Goal: Task Accomplishment & Management: Complete application form

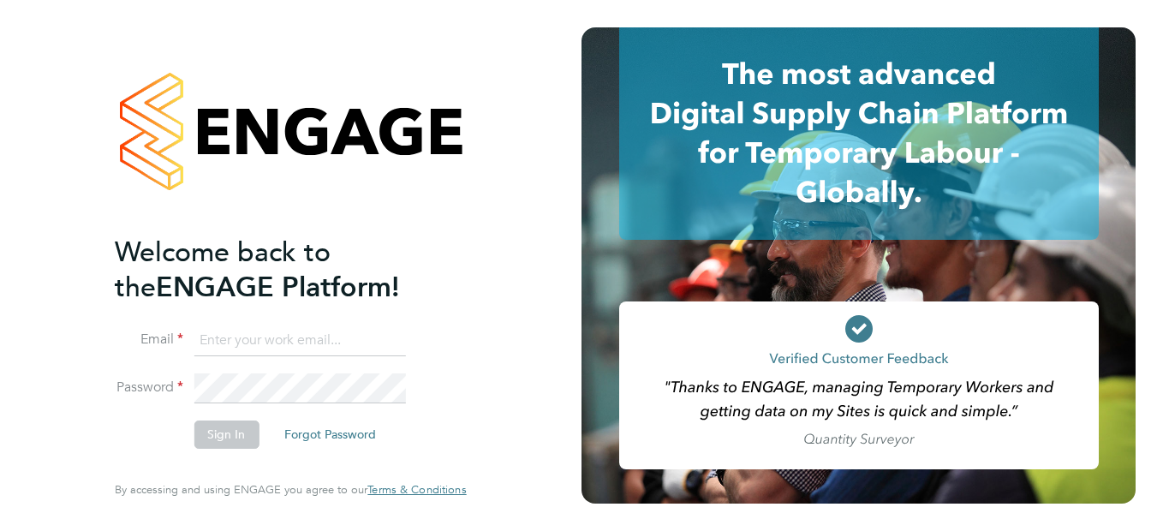
type input "[EMAIL_ADDRESS][DOMAIN_NAME]"
click at [506, 338] on div "Welcome back to the ENGAGE Platform! Email [EMAIL_ADDRESS][DOMAIN_NAME] Passwor…" at bounding box center [290, 265] width 581 height 531
click at [219, 430] on button "Sign In" at bounding box center [226, 433] width 65 height 27
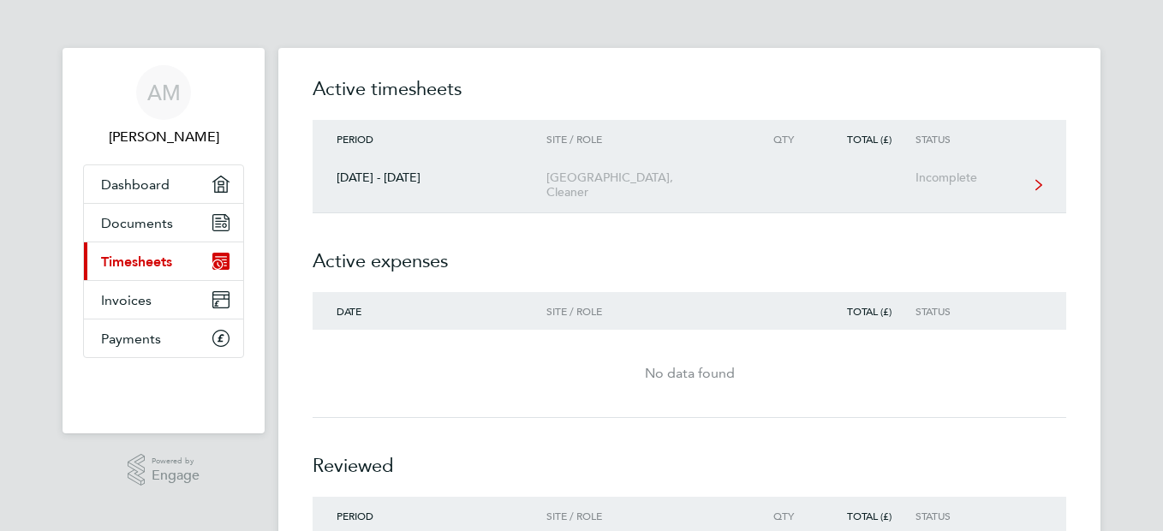
click at [486, 180] on div "[DATE] - [DATE]" at bounding box center [430, 177] width 234 height 15
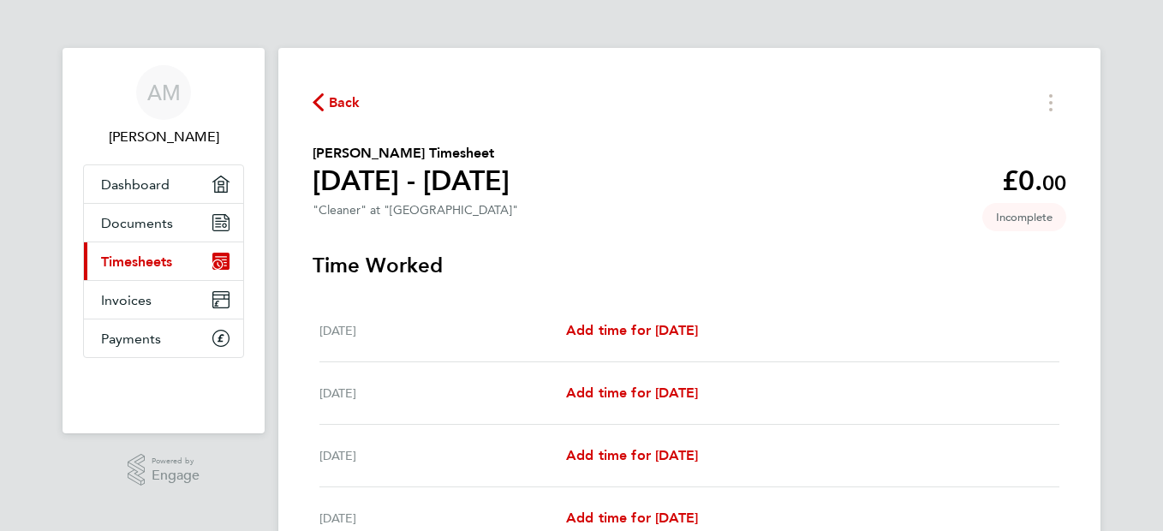
click at [1140, 406] on div "AM [PERSON_NAME] Applications: Dashboard Documents Current page: Timesheets Inv…" at bounding box center [581, 444] width 1163 height 888
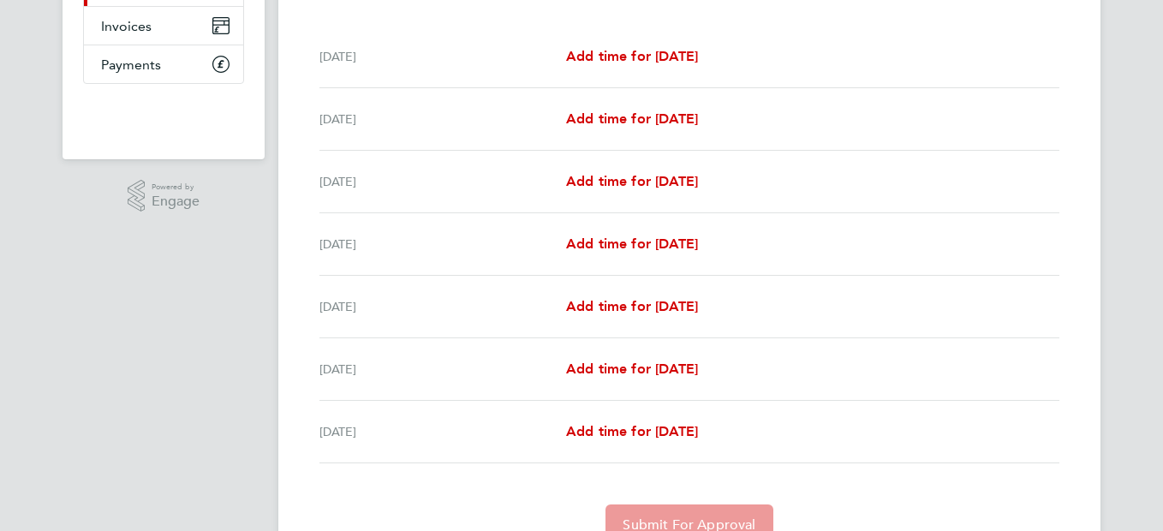
scroll to position [308, 0]
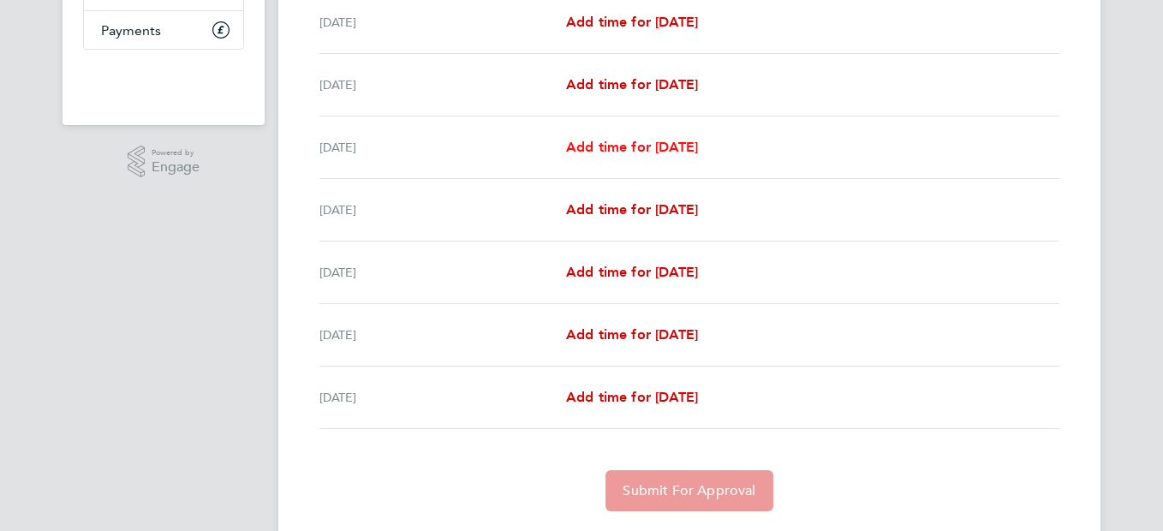
click at [698, 147] on span "Add time for [DATE]" at bounding box center [632, 147] width 132 height 16
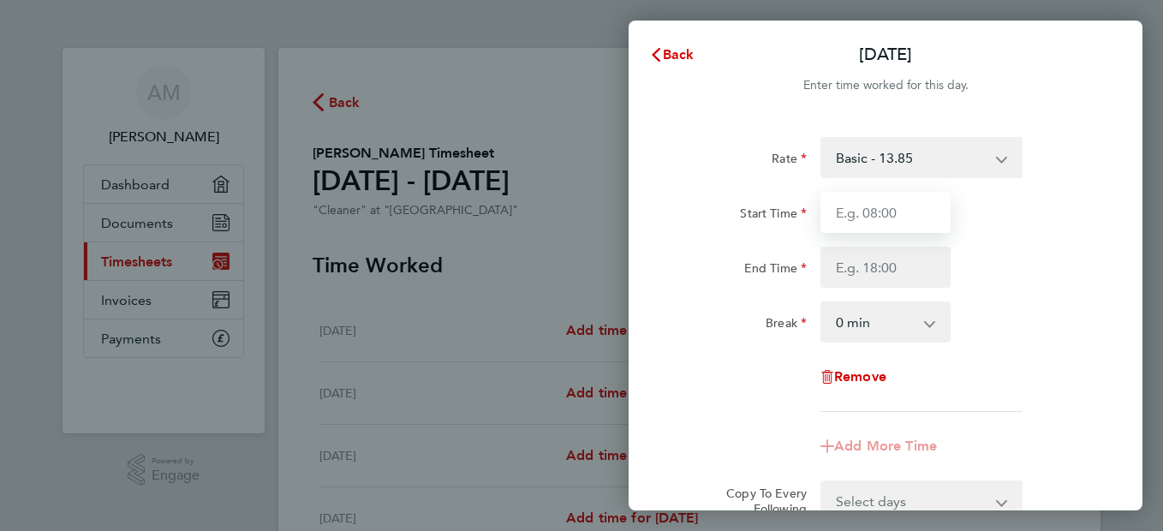
click at [922, 218] on input "Start Time" at bounding box center [885, 212] width 130 height 41
type input "08:00"
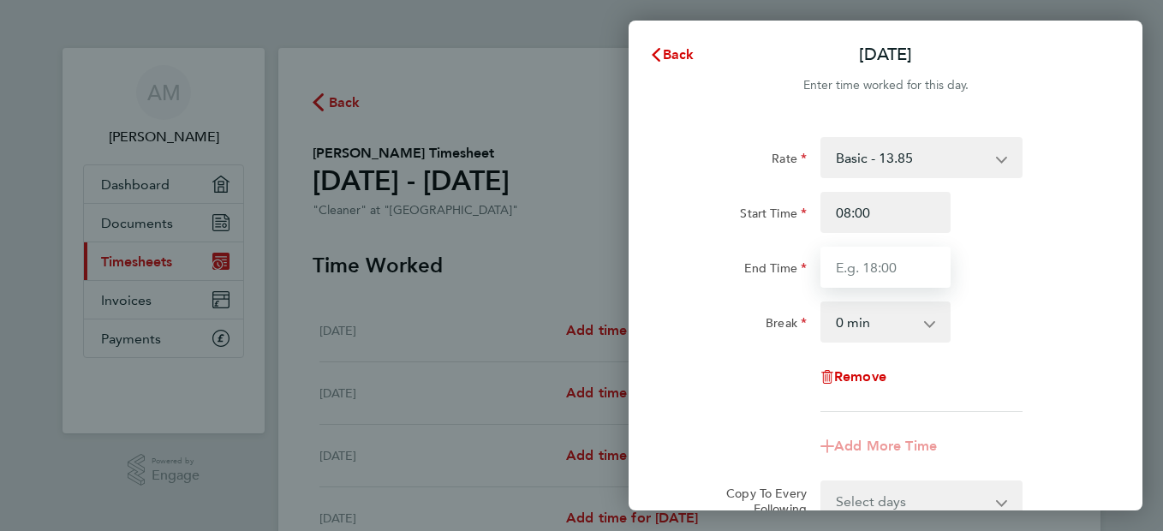
type input "16:00"
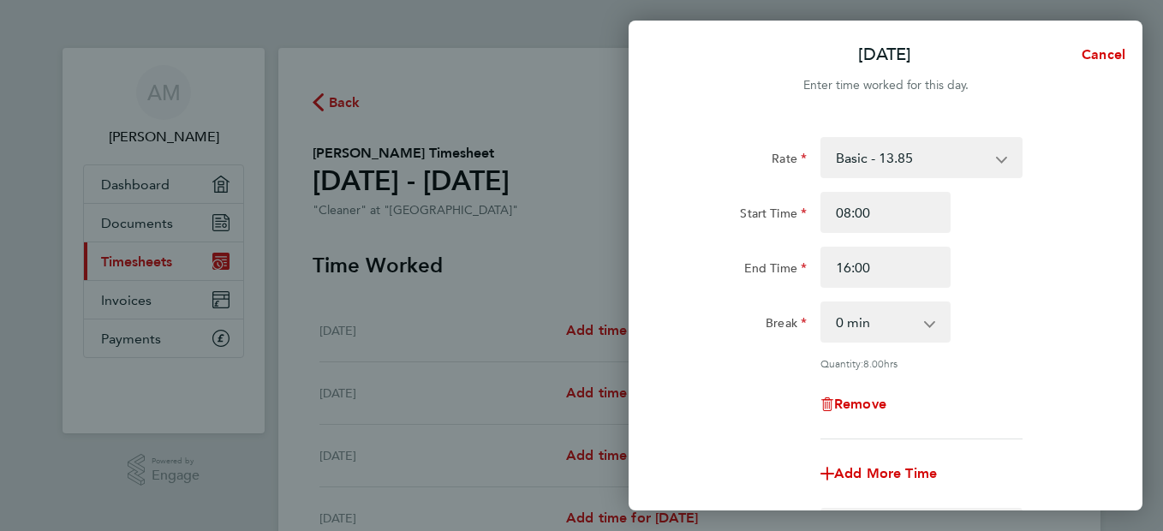
click at [929, 324] on app-icon-cross-button at bounding box center [938, 322] width 21 height 38
click at [877, 326] on select "0 min 15 min 30 min 45 min 60 min 75 min 90 min" at bounding box center [875, 322] width 106 height 38
select select "60"
click at [822, 303] on select "0 min 15 min 30 min 45 min 60 min 75 min 90 min" at bounding box center [875, 322] width 106 height 38
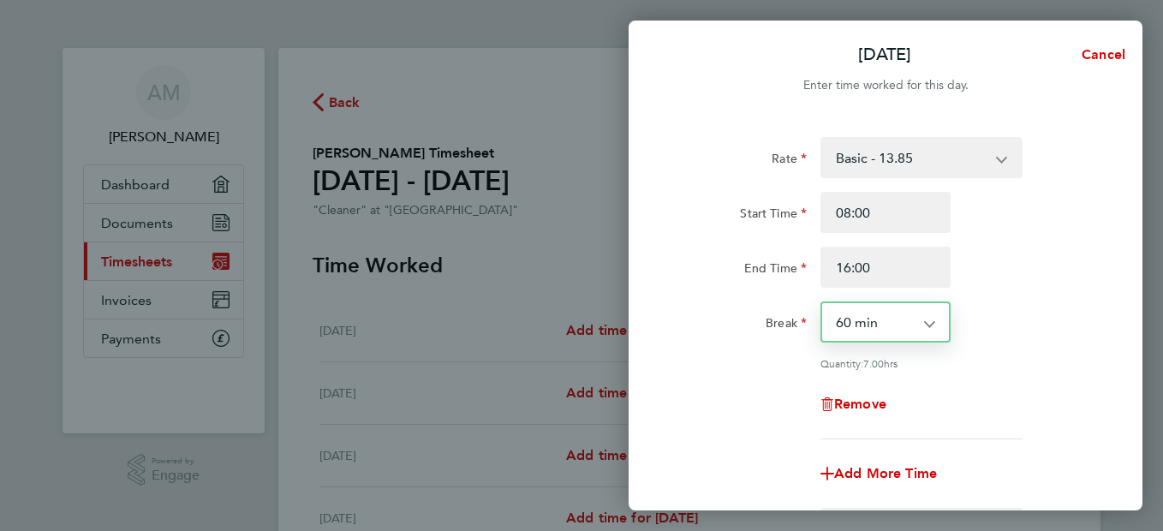
click at [1043, 384] on div "Remove" at bounding box center [886, 404] width 432 height 41
click at [1124, 416] on div "Rate Basic - 13.85 Start Time 08:00 End Time 16:00 Break 0 min 15 min 30 min 45…" at bounding box center [886, 380] width 514 height 528
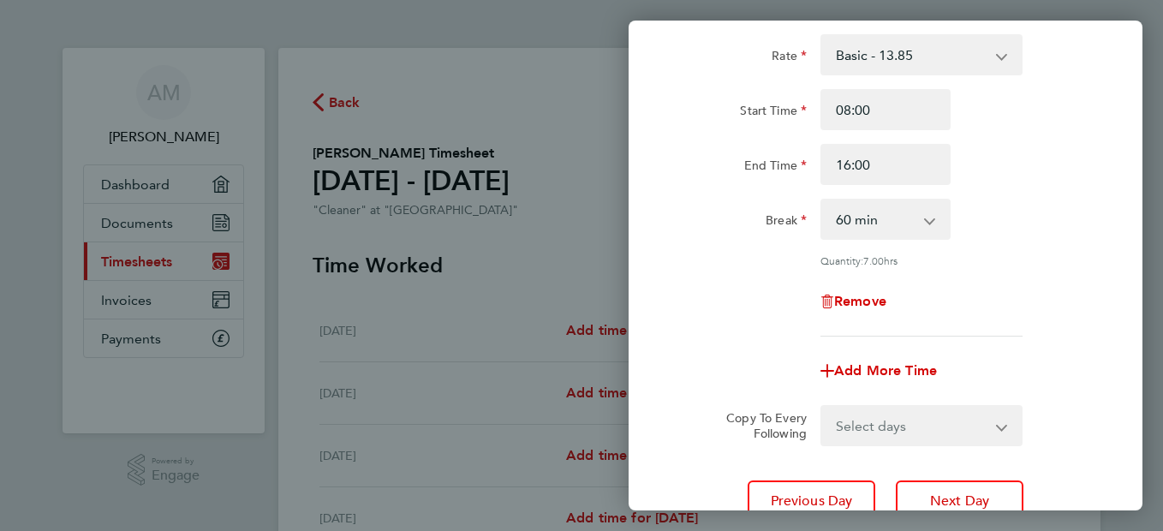
scroll to position [137, 0]
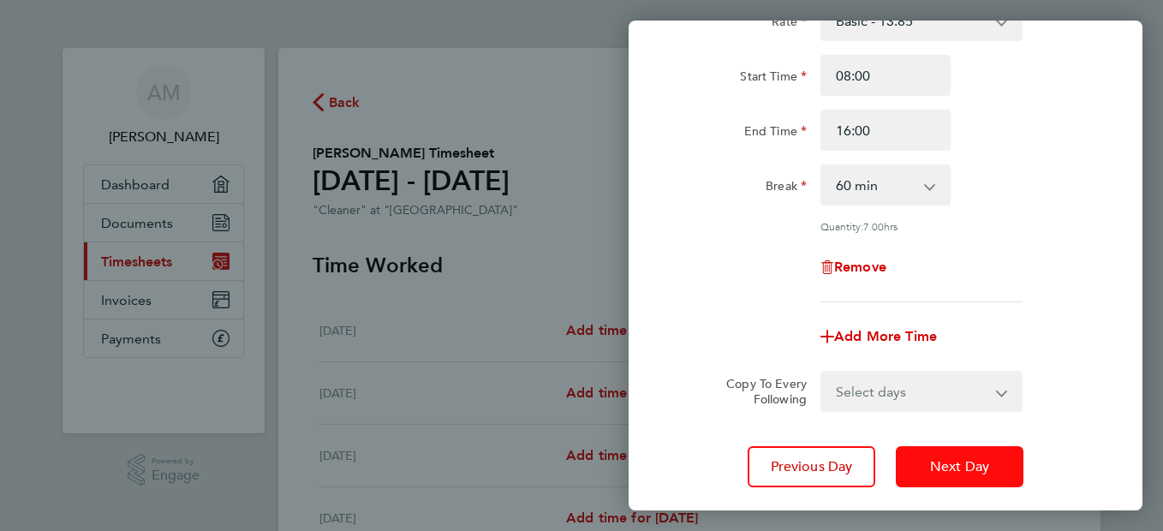
click at [999, 450] on button "Next Day" at bounding box center [960, 466] width 128 height 41
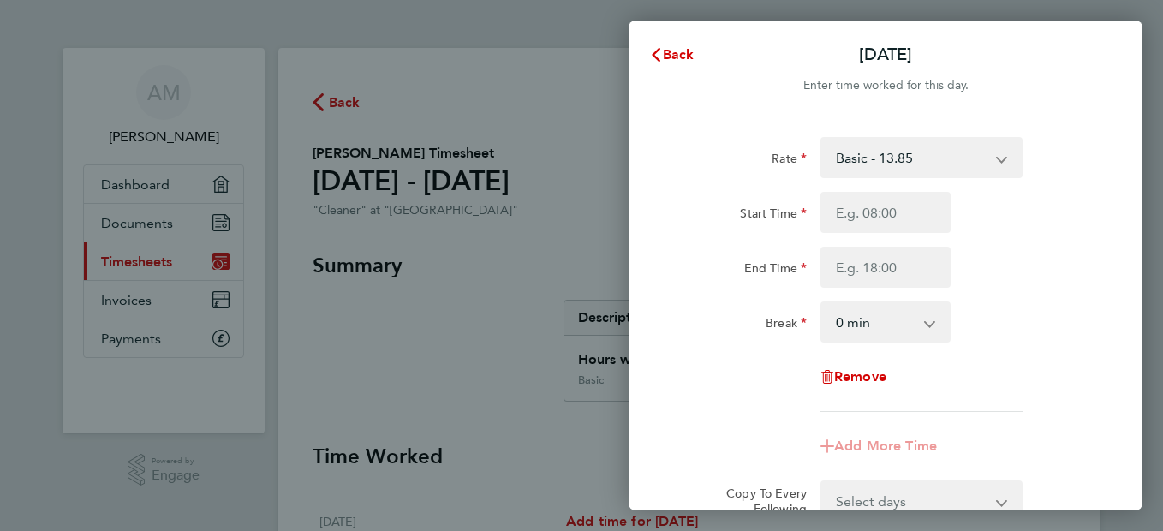
click at [1133, 421] on div "Rate Basic - 13.85 Start Time End Time Break 0 min 15 min 30 min 45 min 60 min …" at bounding box center [886, 366] width 514 height 501
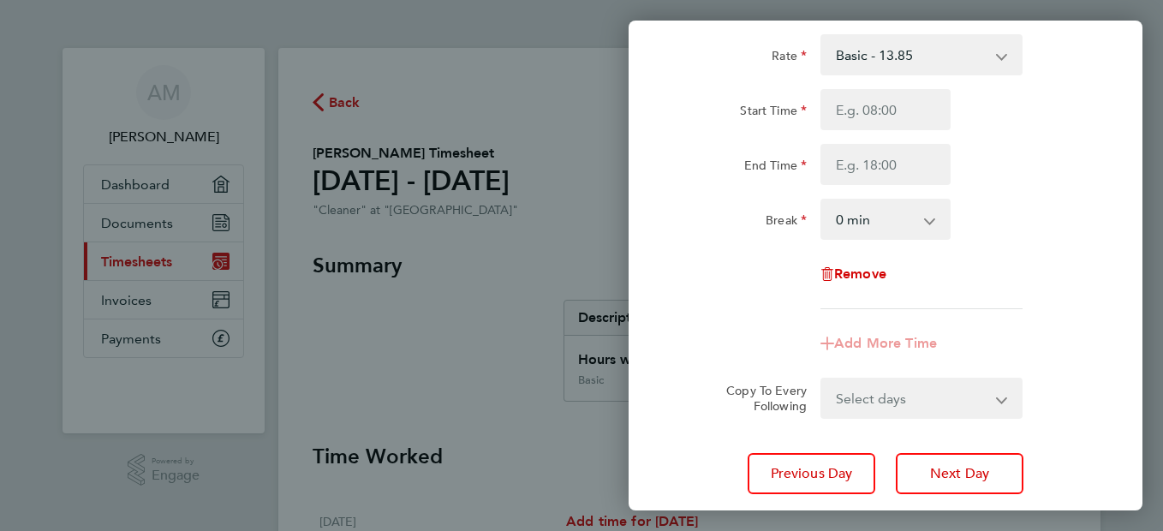
scroll to position [137, 0]
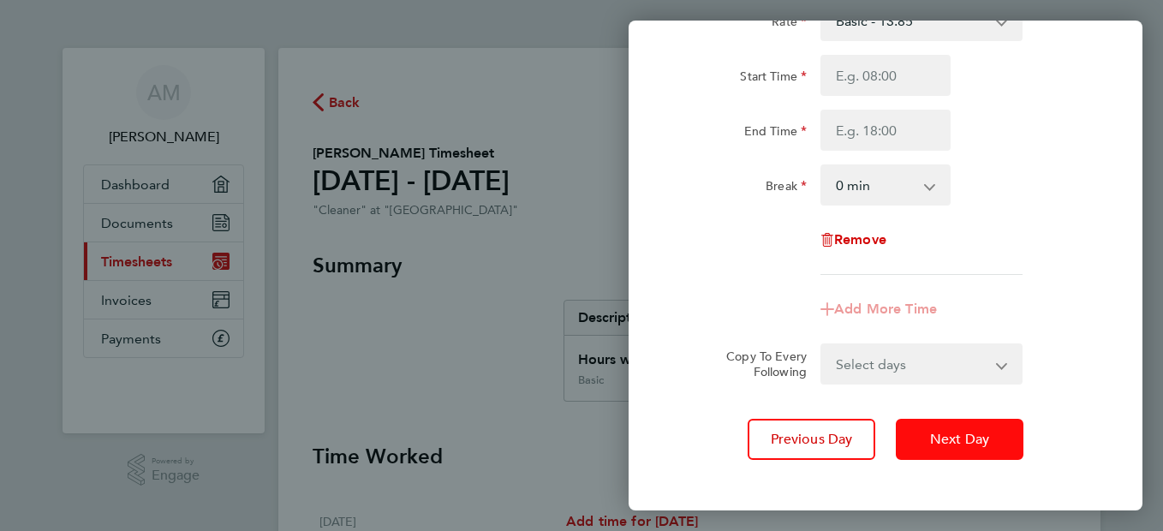
click at [985, 434] on span "Next Day" at bounding box center [959, 439] width 59 height 17
click at [960, 434] on span "Next Day" at bounding box center [959, 439] width 59 height 17
click at [985, 437] on span "Next Day" at bounding box center [959, 439] width 59 height 17
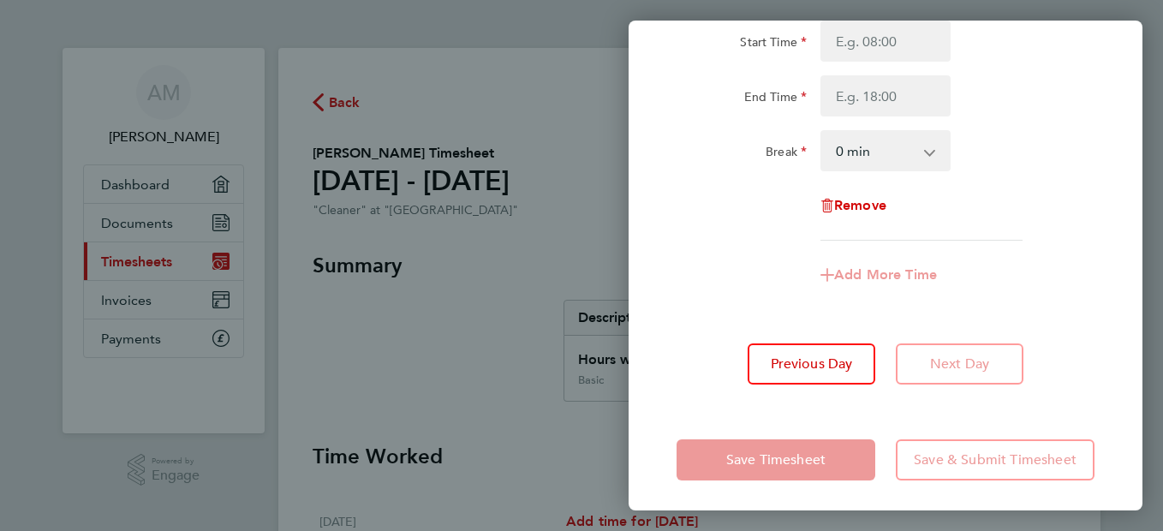
scroll to position [176, 0]
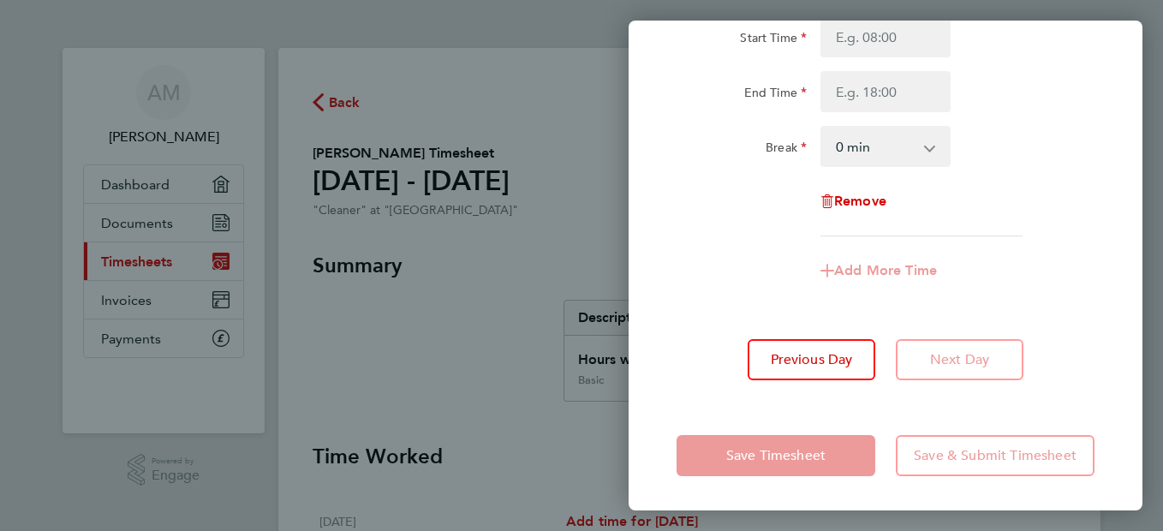
click at [993, 446] on app-form-button "Save & Submit Timesheet" at bounding box center [990, 455] width 209 height 41
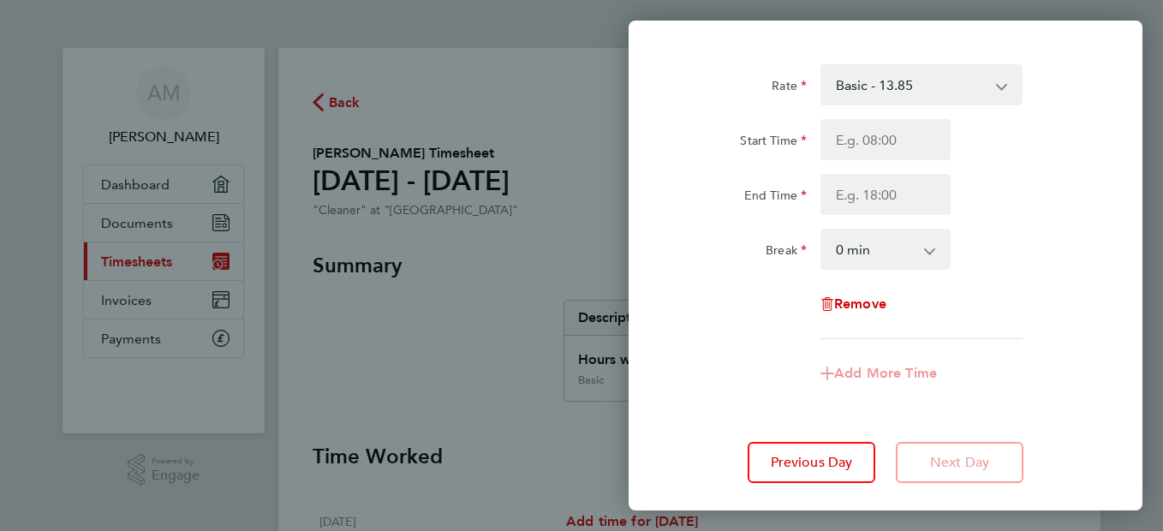
scroll to position [39, 0]
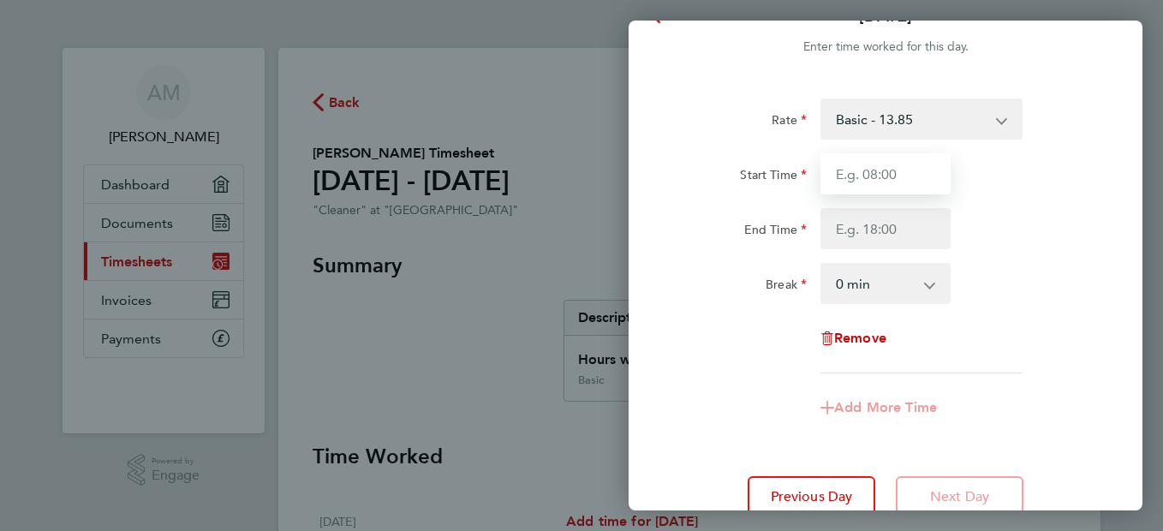
click at [911, 168] on input "Start Time" at bounding box center [885, 173] width 130 height 41
click at [747, 351] on div "Remove" at bounding box center [886, 338] width 432 height 41
click at [992, 355] on div "Remove" at bounding box center [886, 338] width 432 height 41
click at [851, 342] on span "Remove" at bounding box center [860, 338] width 52 height 16
select select "null"
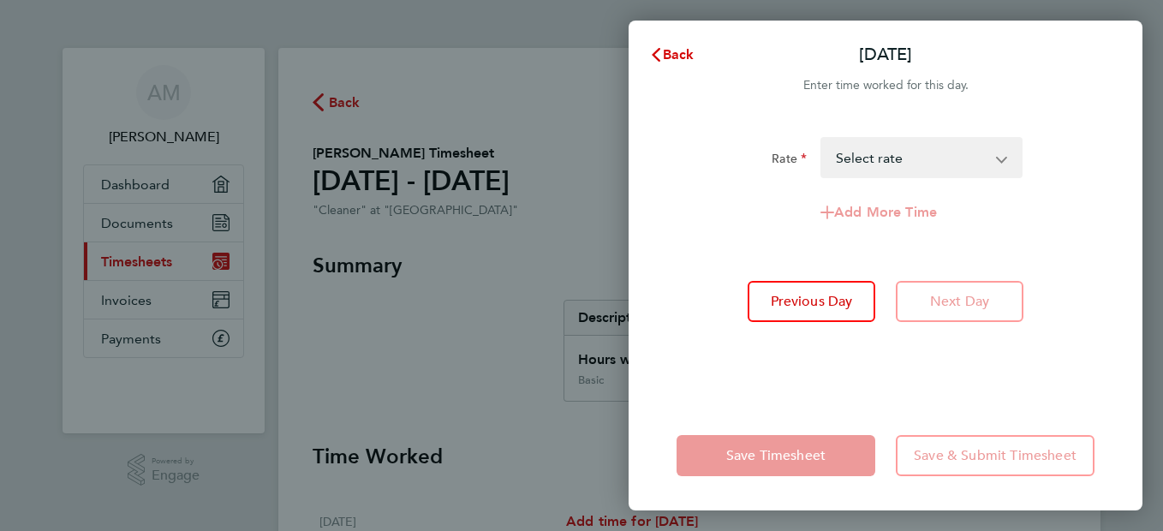
scroll to position [0, 0]
drag, startPoint x: 849, startPoint y: 401, endPoint x: 1055, endPoint y: 438, distance: 209.8
click at [1055, 438] on div "Save Timesheet Save & Submit Timesheet" at bounding box center [886, 456] width 514 height 110
copy div "Save Timesheet Save & Submit Timesh"
click at [808, 367] on div "Rate Basic - 13.85 Select rate Add More Time Previous Day Next Day" at bounding box center [886, 258] width 514 height 284
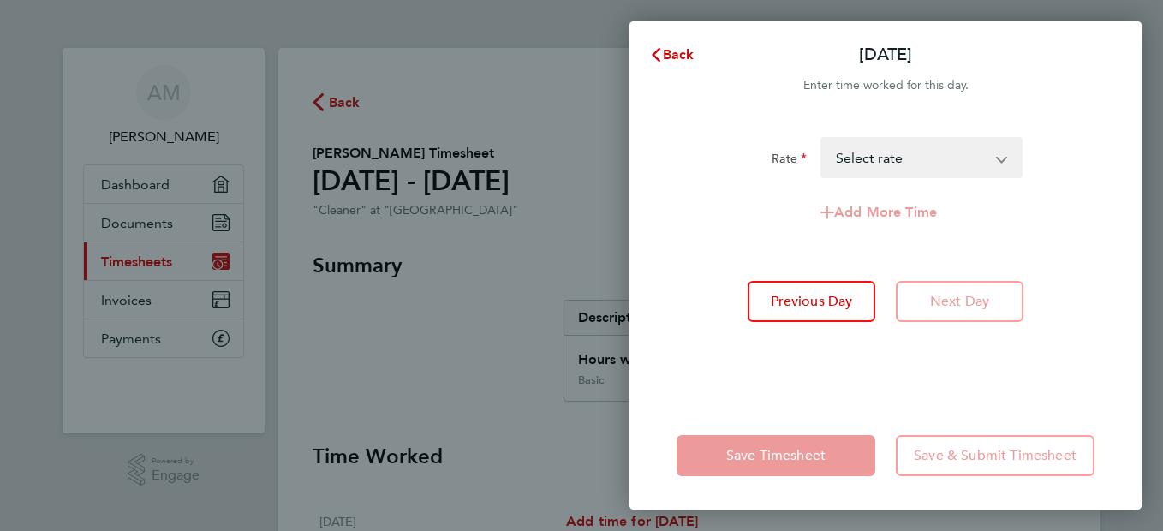
click at [1002, 160] on app-icon-cross-button at bounding box center [1010, 158] width 21 height 38
click at [936, 154] on select "Basic - 13.85 Select rate" at bounding box center [911, 158] width 178 height 38
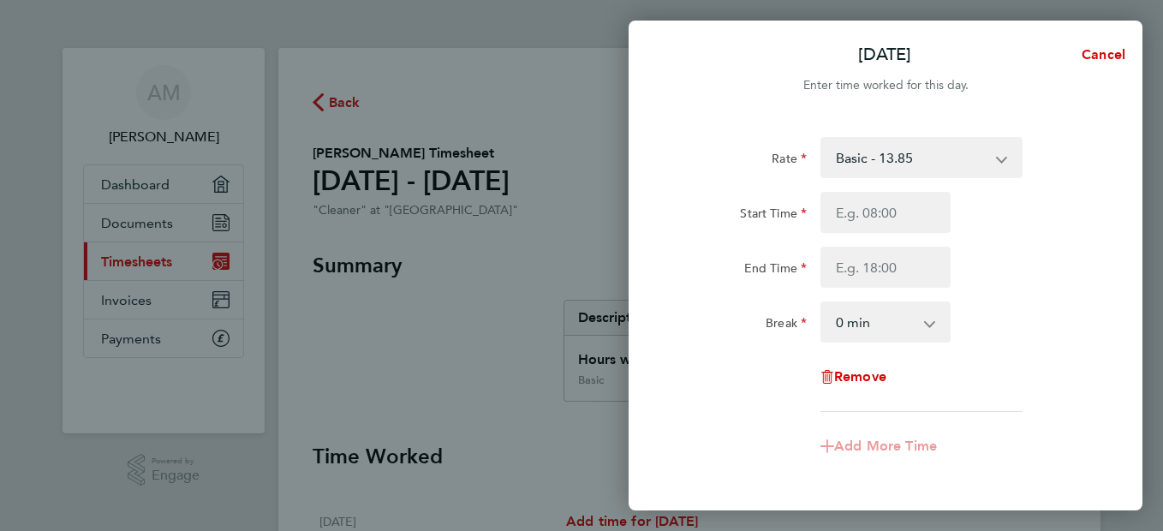
click at [1110, 336] on div "Rate Basic - 13.85 Start Time End Time Break 0 min 15 min 30 min 45 min 60 min …" at bounding box center [886, 346] width 514 height 460
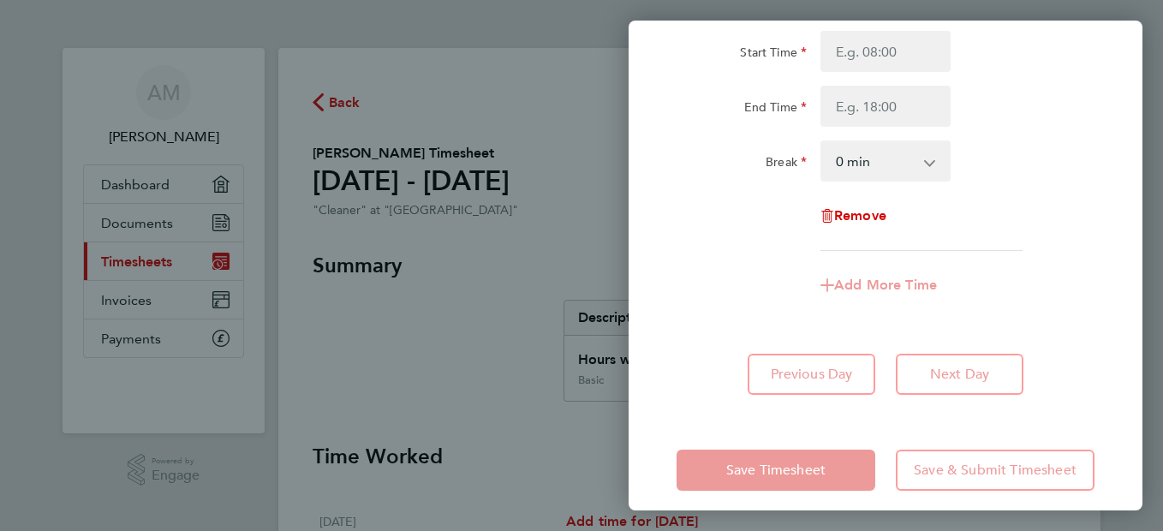
scroll to position [176, 0]
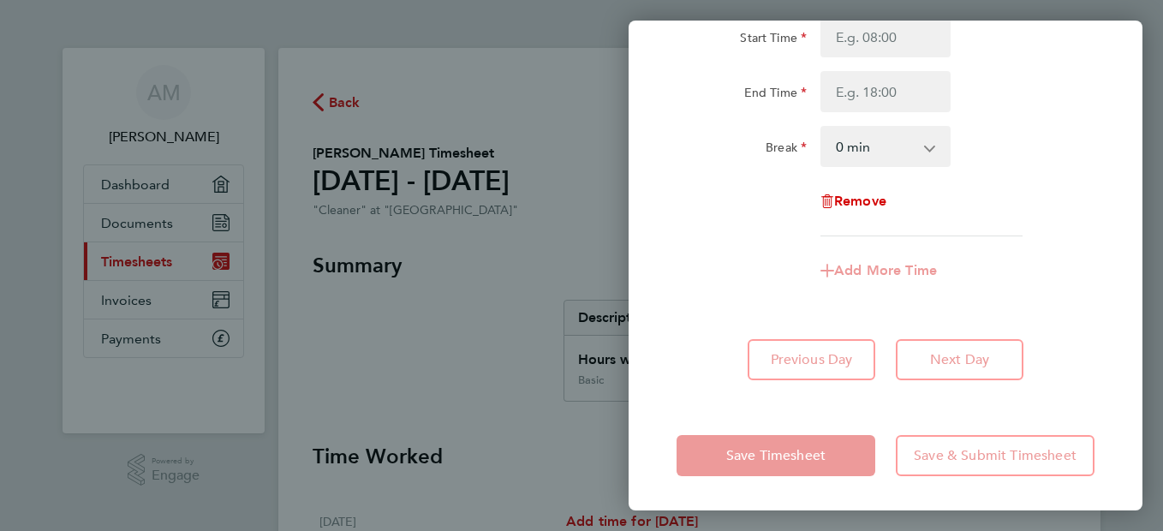
click at [1110, 336] on div "Rate Basic - 13.85 Start Time End Time Break 0 min 15 min 30 min 45 min 60 min …" at bounding box center [886, 171] width 514 height 460
click at [1086, 324] on div "Rate Basic - 13.85 Start Time End Time Break 0 min 15 min 30 min 45 min 60 min …" at bounding box center [886, 171] width 514 height 460
copy span "button"
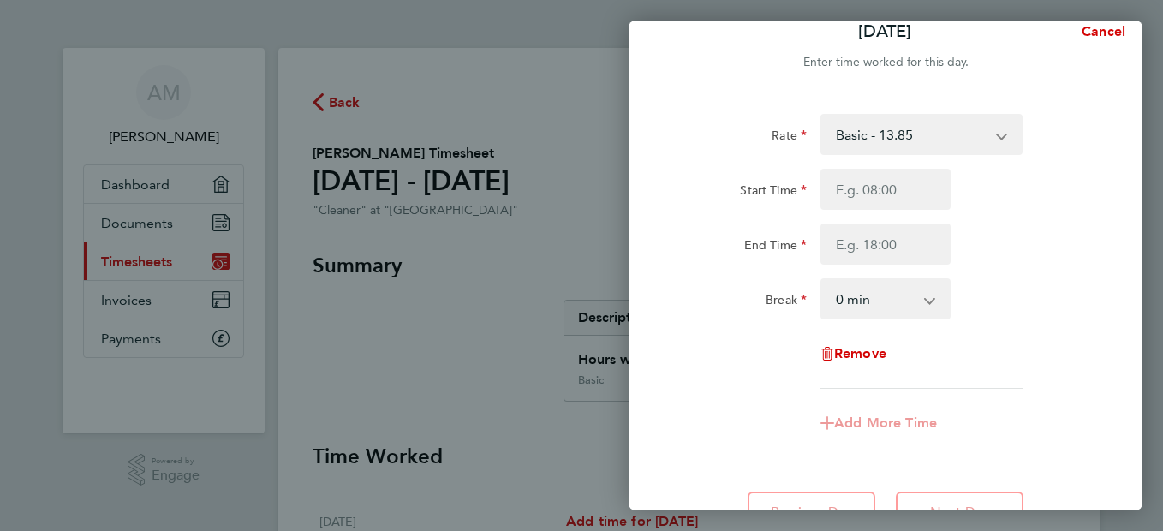
scroll to position [0, 0]
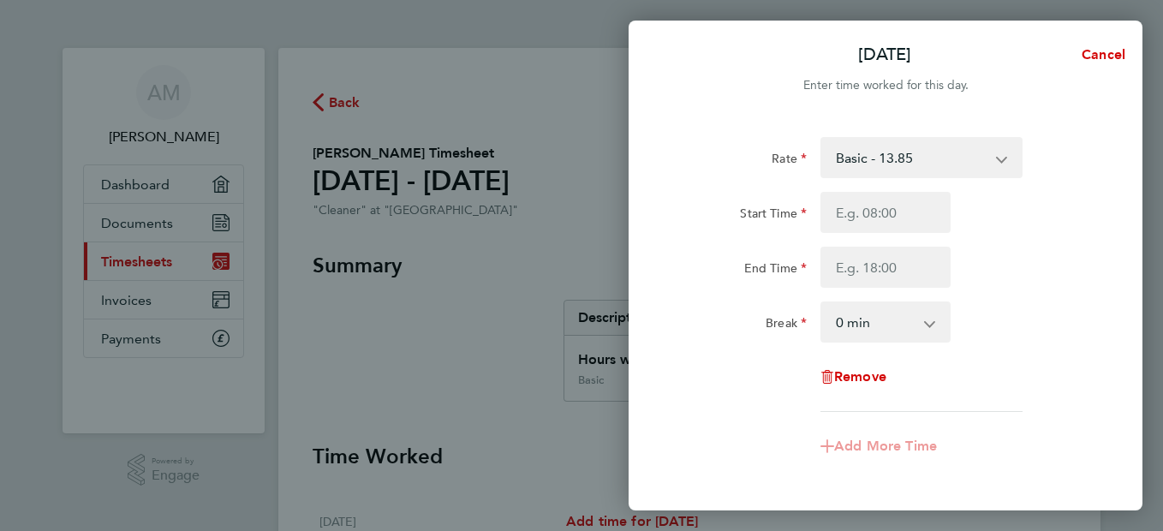
click at [1004, 164] on app-icon-cross-button at bounding box center [1010, 158] width 21 height 38
click at [1001, 158] on app-icon-cross-button at bounding box center [1010, 158] width 21 height 38
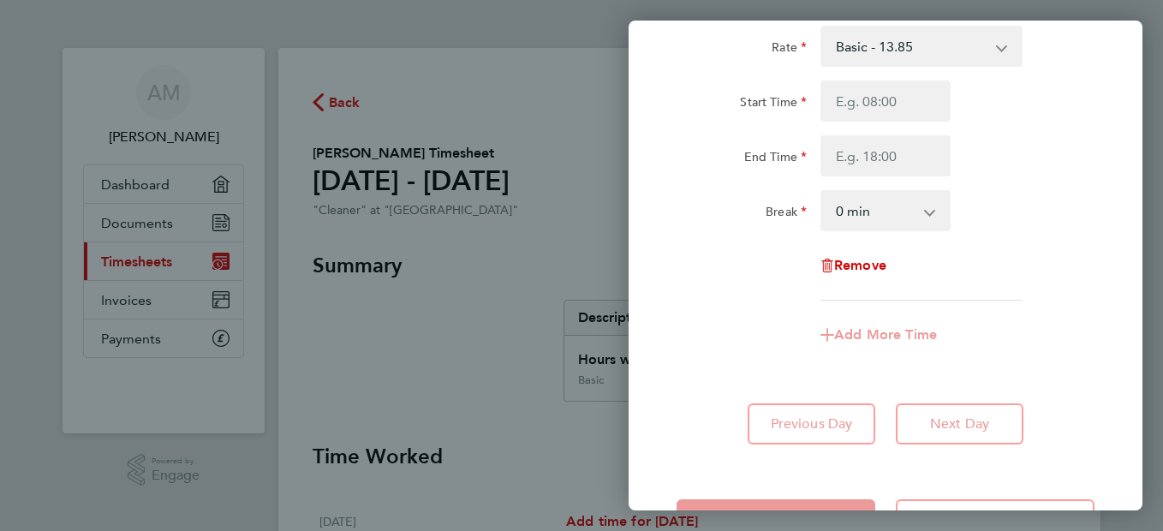
scroll to position [176, 0]
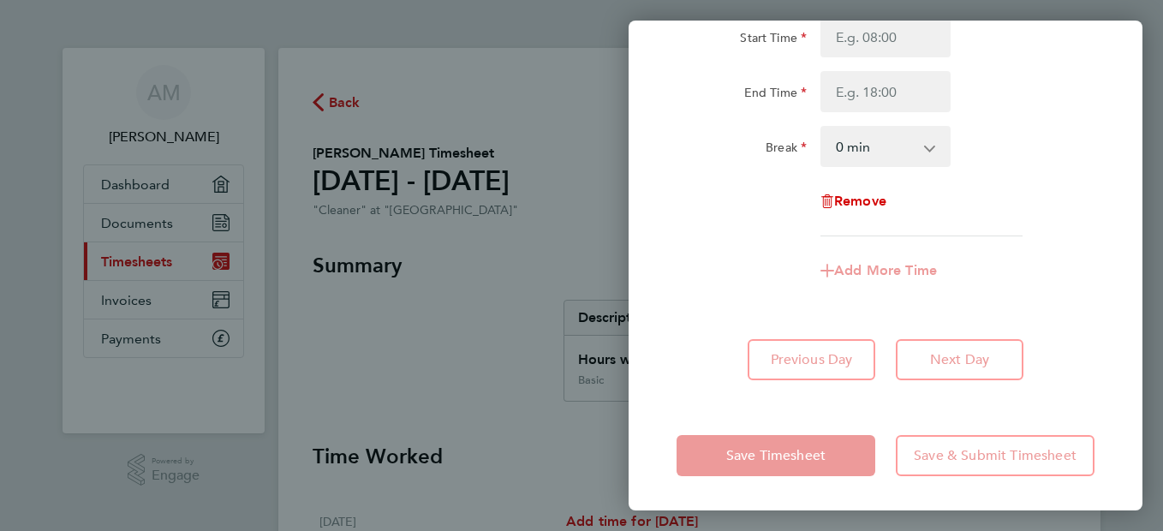
click at [948, 355] on app-form-button "Next Day" at bounding box center [955, 359] width 138 height 41
click at [1071, 379] on div "Previous Day Next Day" at bounding box center [886, 359] width 418 height 41
copy span "button"
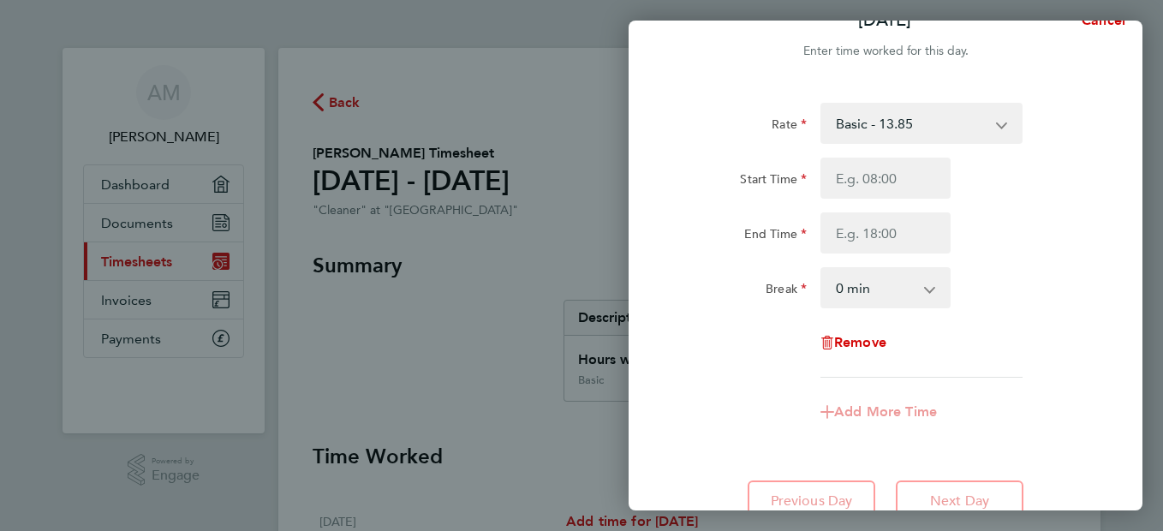
scroll to position [0, 0]
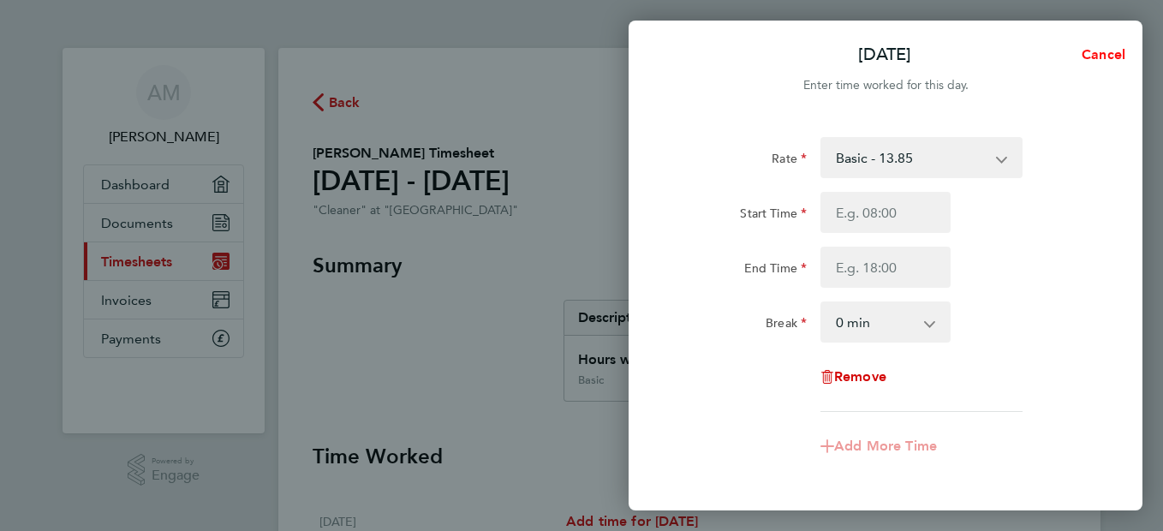
click at [1108, 54] on span "Cancel" at bounding box center [1100, 54] width 49 height 16
click at [1107, 422] on div "Rate Basic - 13.85 Start Time End Time Break 0 min 15 min 30 min 45 min 60 min …" at bounding box center [886, 346] width 514 height 460
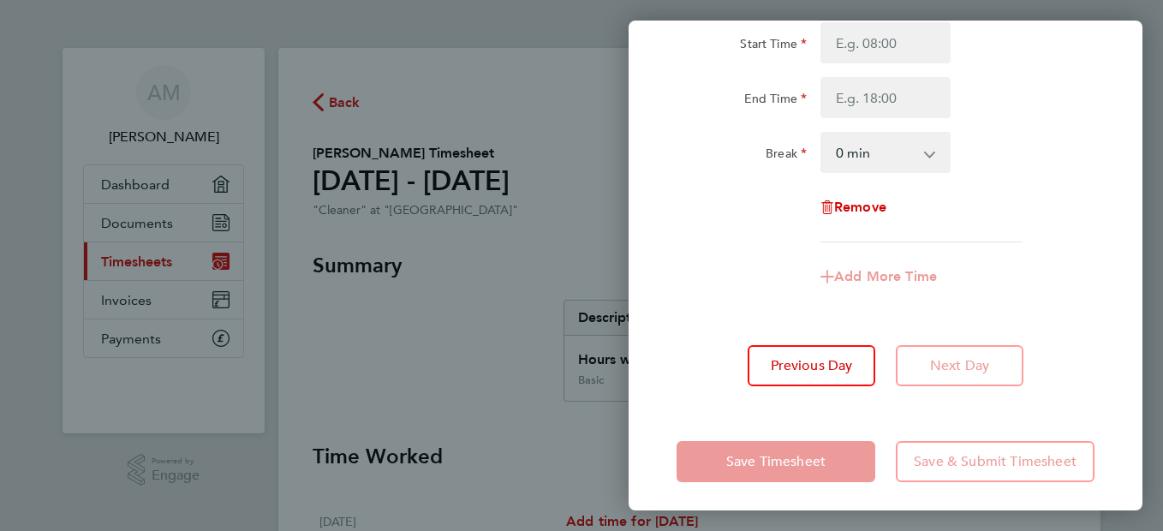
scroll to position [176, 0]
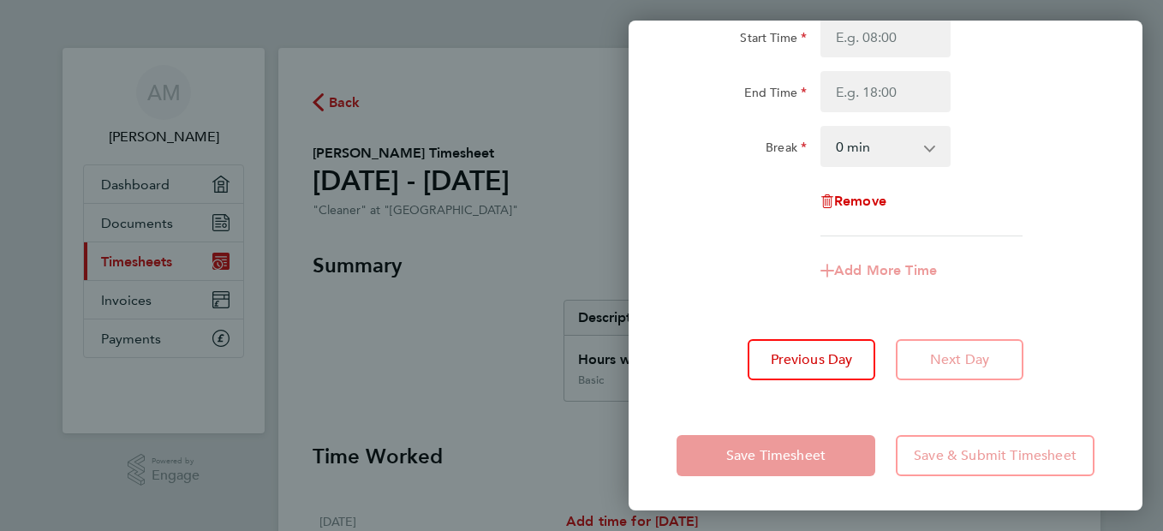
click at [1032, 454] on app-form-button "Save & Submit Timesheet" at bounding box center [990, 455] width 209 height 41
click at [911, 267] on app-form-button "Add More Time" at bounding box center [885, 271] width 130 height 14
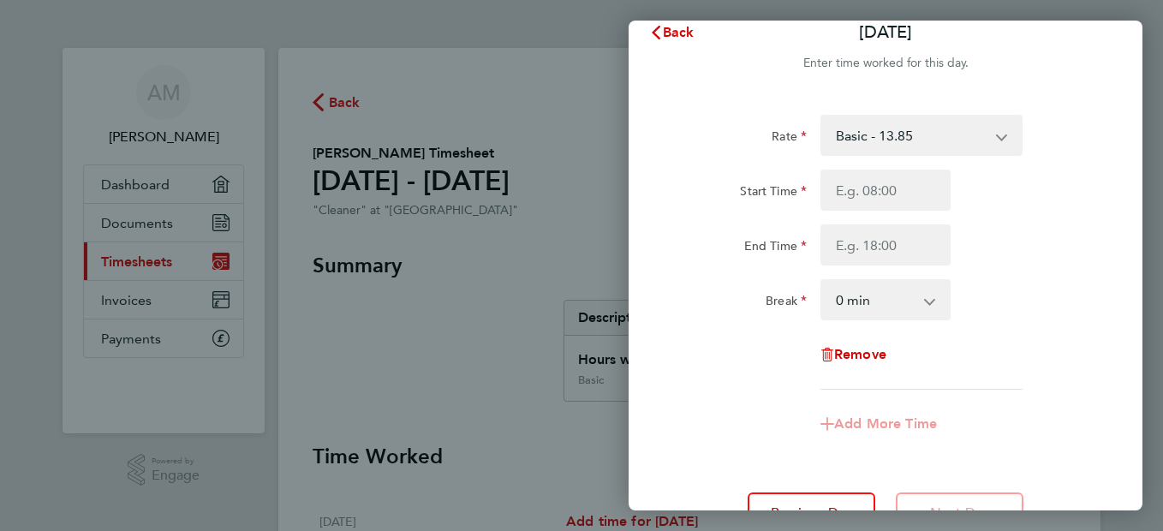
scroll to position [0, 0]
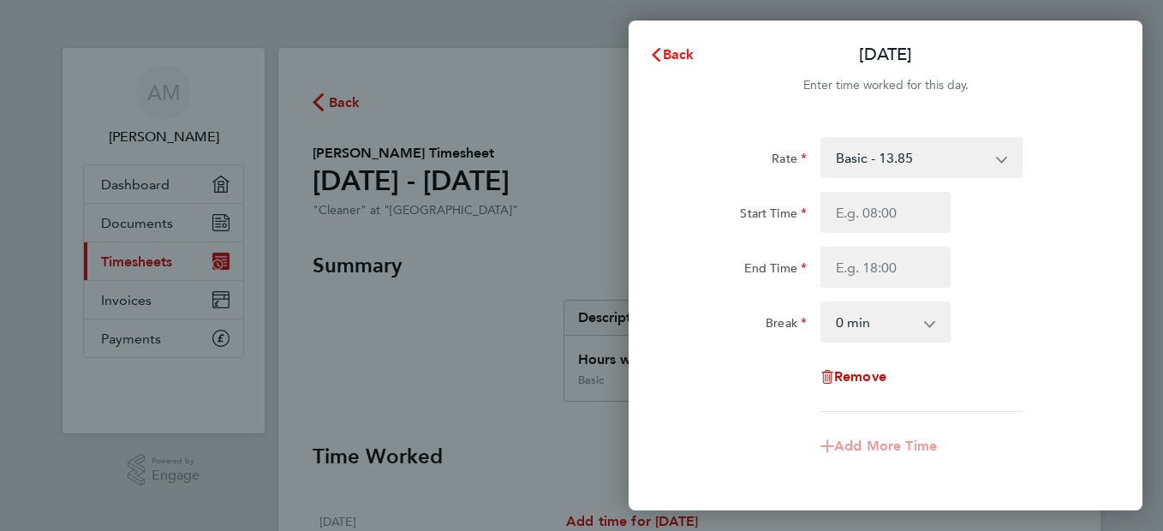
click at [677, 57] on span "Back" at bounding box center [679, 54] width 32 height 16
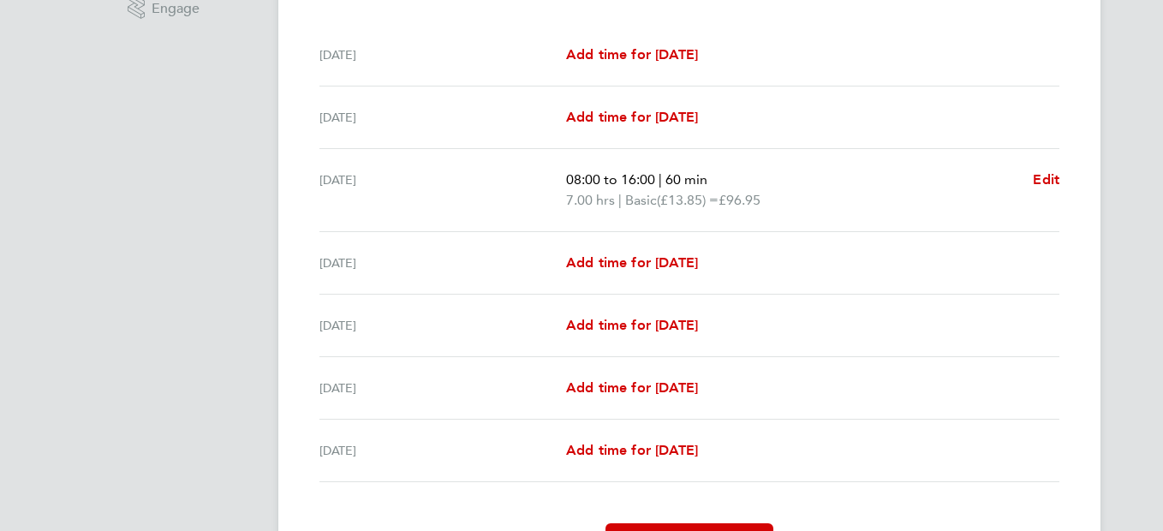
scroll to position [569, 0]
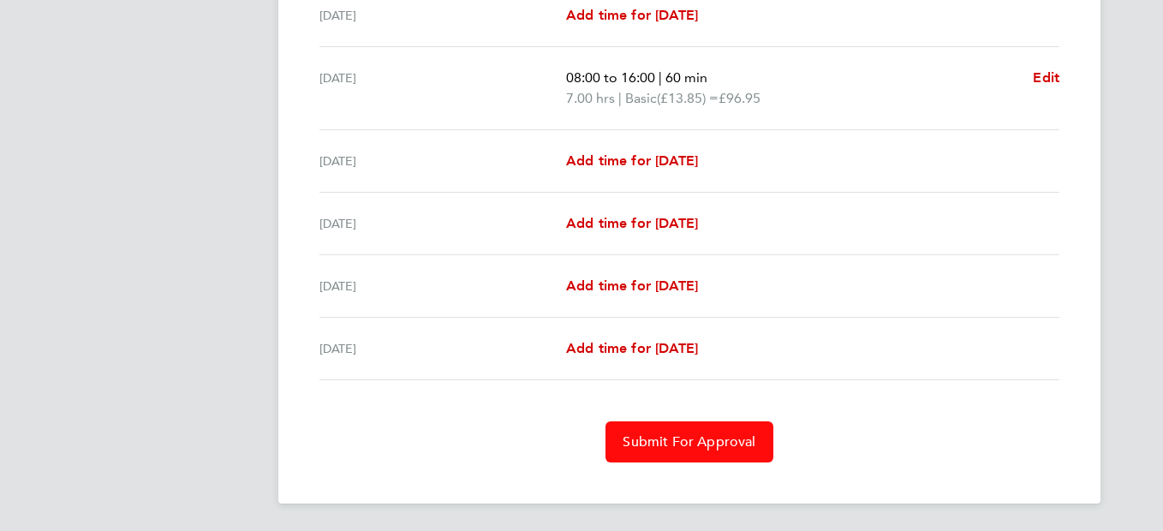
click at [698, 442] on span "Submit For Approval" at bounding box center [689, 441] width 133 height 17
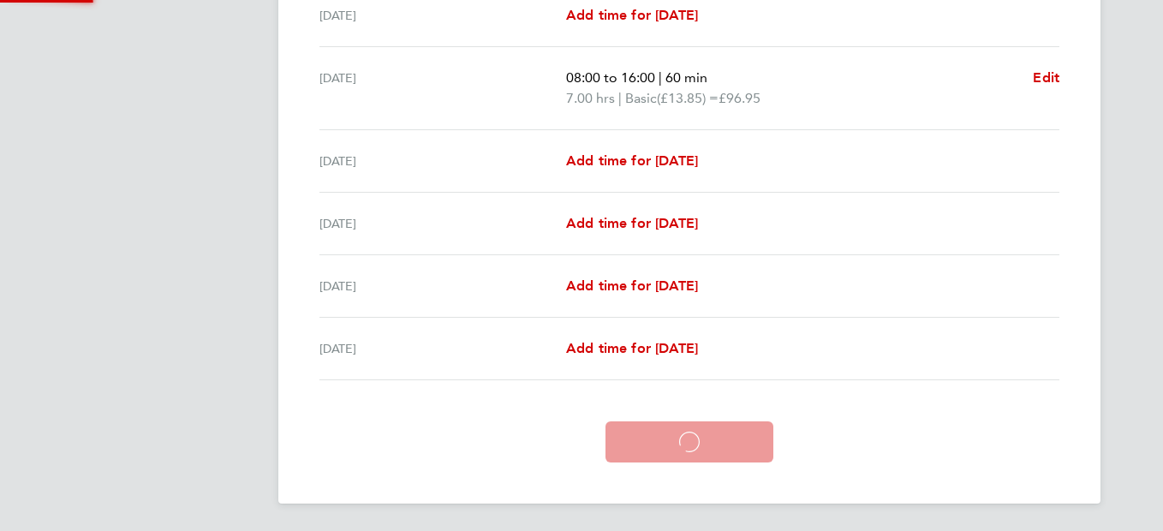
scroll to position [486, 0]
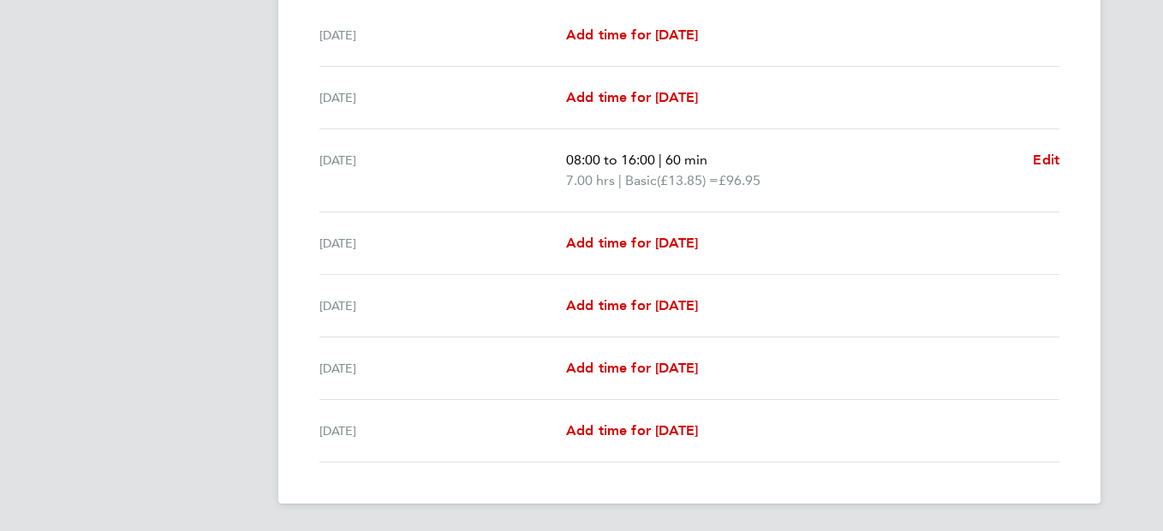
click at [1123, 384] on div "AM [PERSON_NAME] Applications: Dashboard Documents Current page: Timesheets Inv…" at bounding box center [581, 22] width 1163 height 1017
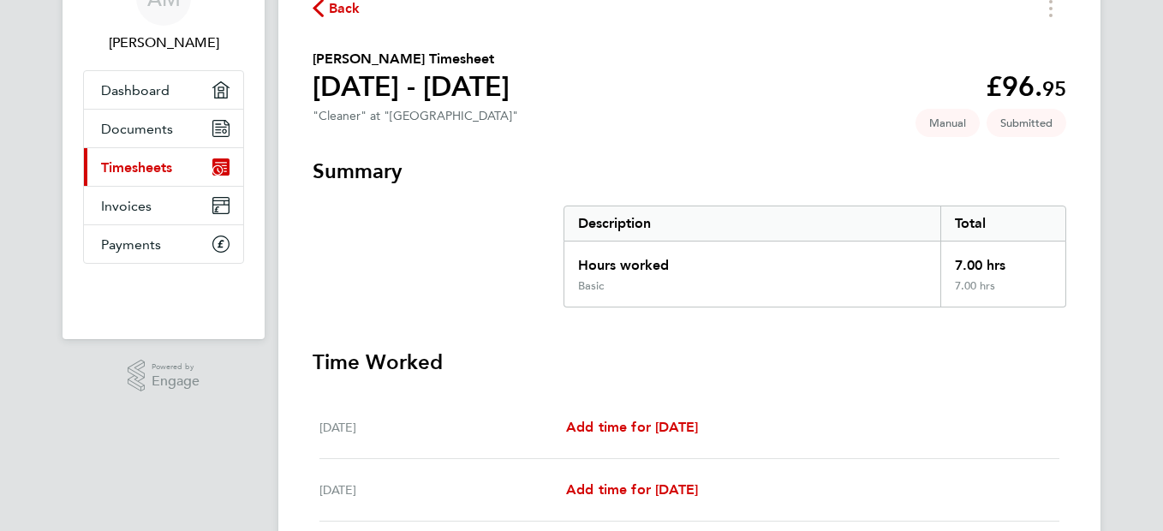
scroll to position [0, 0]
